Goal: Go to known website: Access a specific website the user already knows

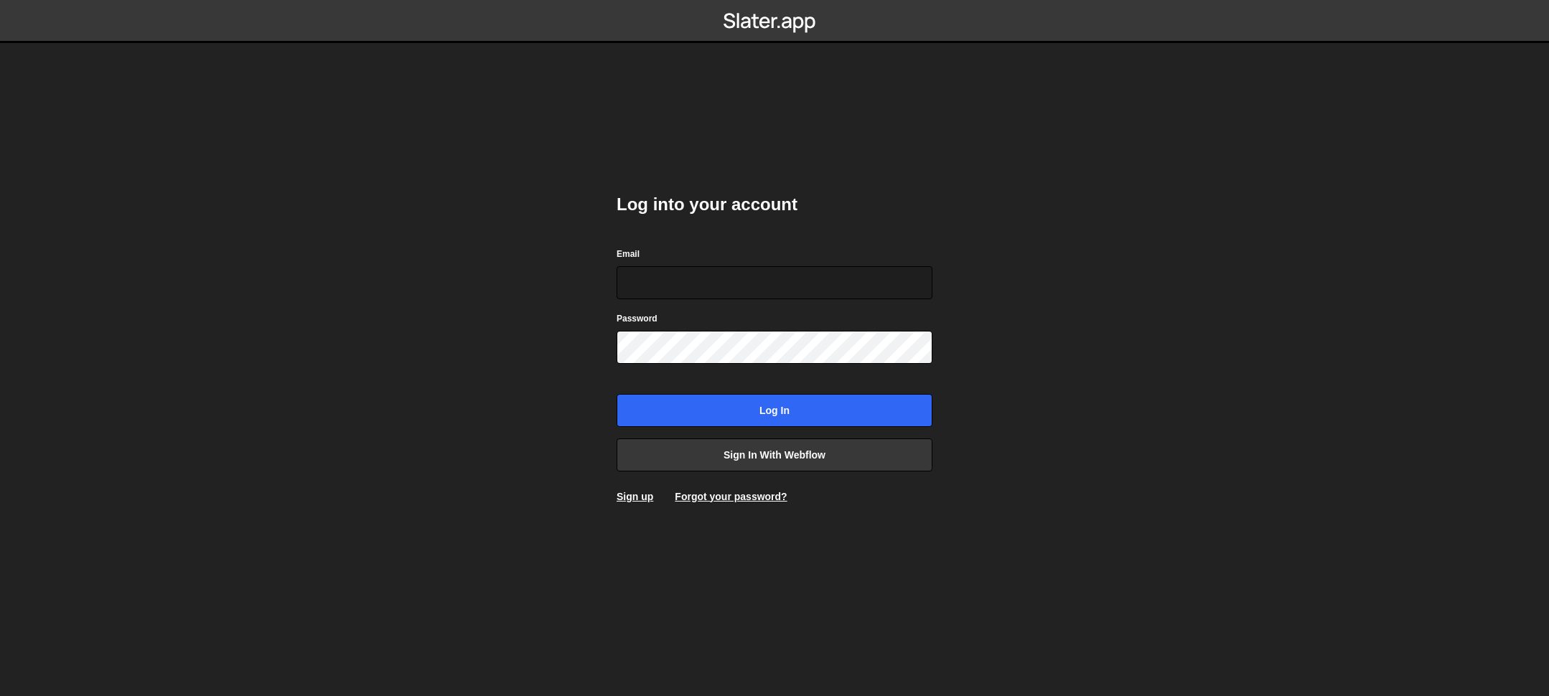
type input "tanner@rebltheory.com"
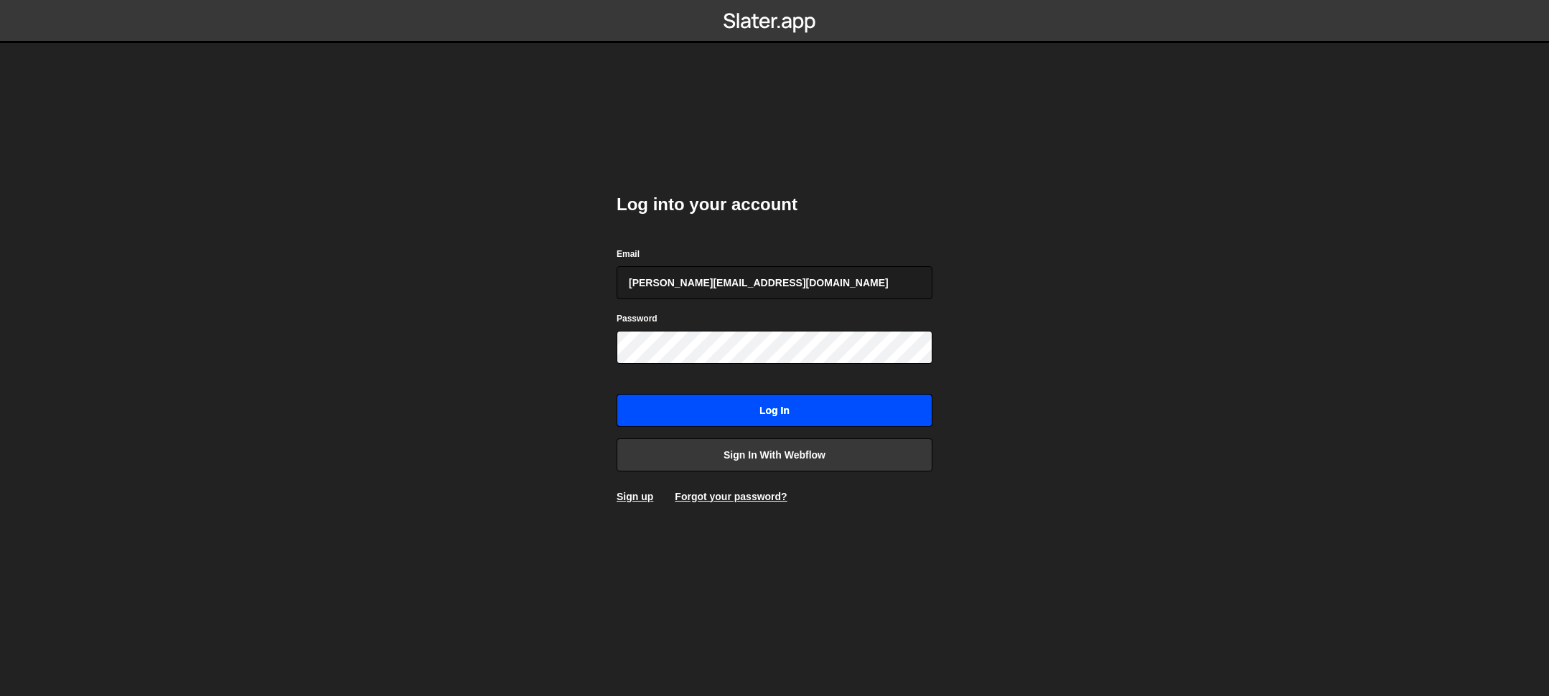
click at [853, 413] on input "Log in" at bounding box center [774, 410] width 316 height 33
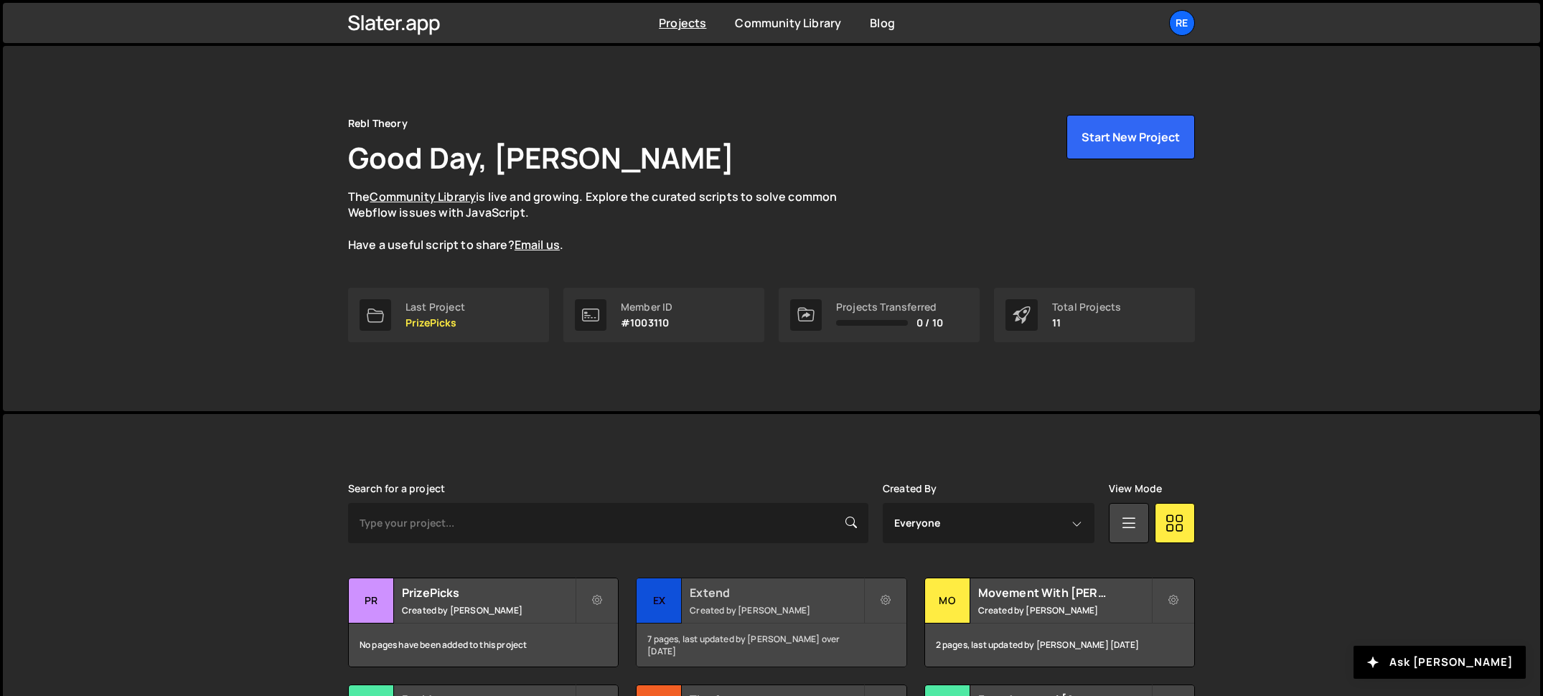
click at [789, 608] on small "Created by Tanner Pontius" at bounding box center [776, 610] width 173 height 12
